Goal: Task Accomplishment & Management: Manage account settings

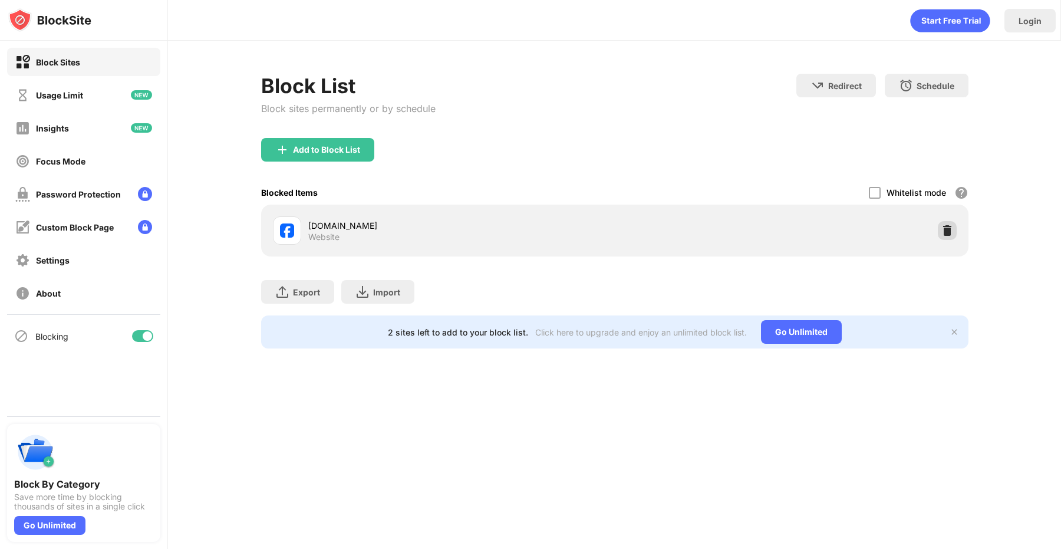
click at [950, 232] on img at bounding box center [947, 231] width 12 height 12
